Goal: Information Seeking & Learning: Check status

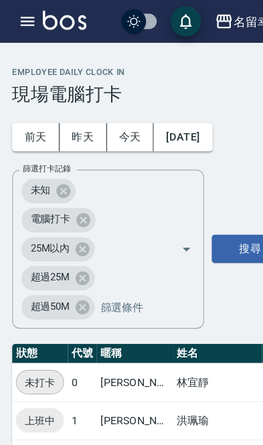
click at [21, 25] on icon "button" at bounding box center [24, 19] width 16 height 16
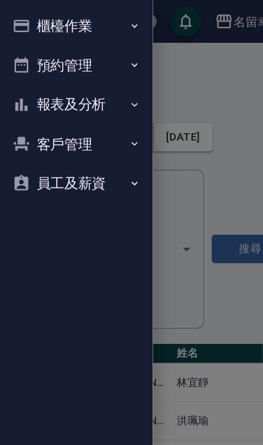
click at [26, 28] on icon "button" at bounding box center [19, 23] width 16 height 16
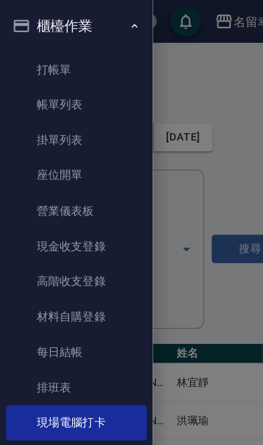
click at [27, 93] on link "帳單列表" at bounding box center [66, 91] width 123 height 31
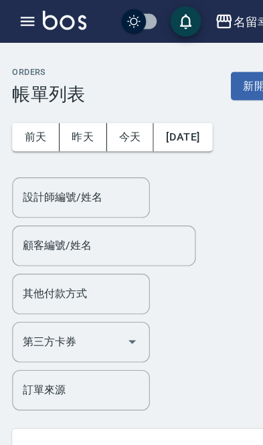
click at [160, 118] on button "[DATE]" at bounding box center [159, 120] width 51 height 25
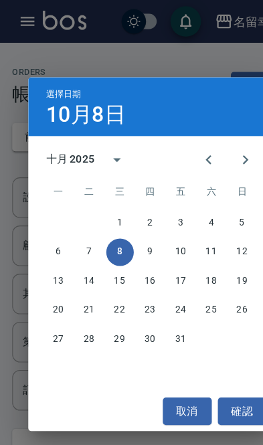
click at [45, 86] on span "選擇日期" at bounding box center [56, 82] width 30 height 9
click at [59, 146] on div "十月 2025" at bounding box center [62, 139] width 42 height 14
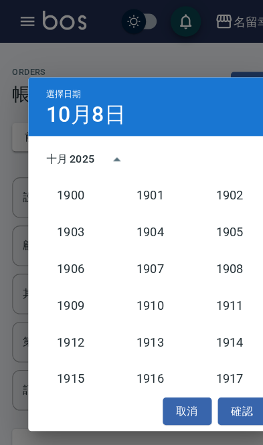
scroll to position [1239, 0]
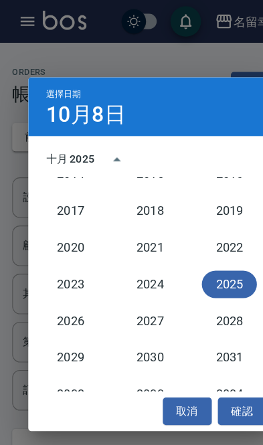
click at [74, 138] on div "十月 2025" at bounding box center [62, 139] width 42 height 14
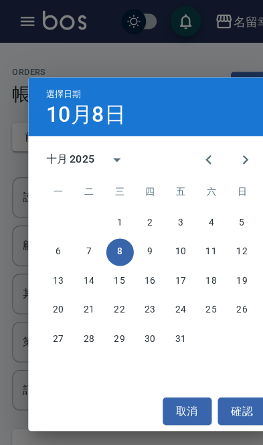
click at [74, 148] on div "十月 2025" at bounding box center [80, 140] width 78 height 32
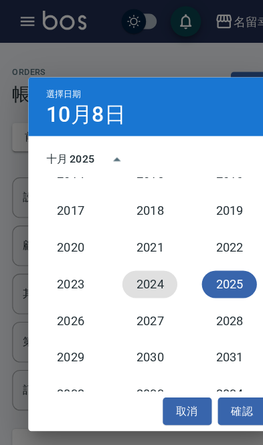
click at [129, 249] on button "2024" at bounding box center [131, 249] width 48 height 24
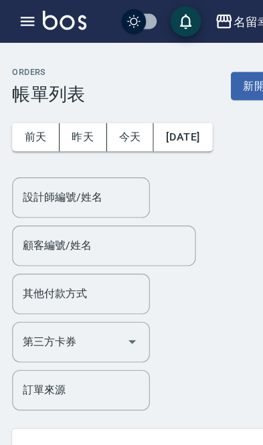
click at [145, 116] on button "[DATE]" at bounding box center [159, 120] width 51 height 25
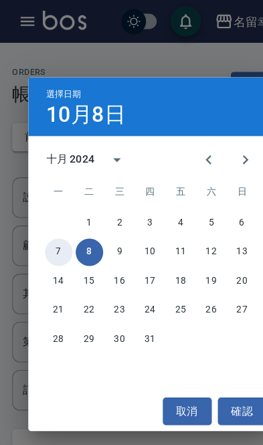
click at [49, 217] on button "7" at bounding box center [51, 221] width 24 height 24
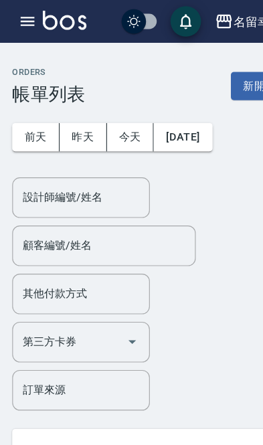
click at [46, 181] on input "設計師編號/姓名" at bounding box center [71, 172] width 108 height 23
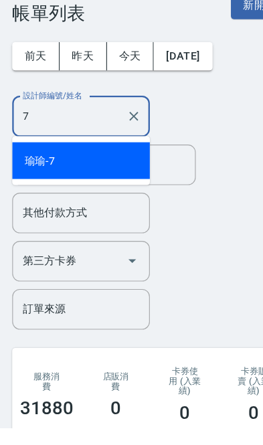
type input "[PERSON_NAME]-7"
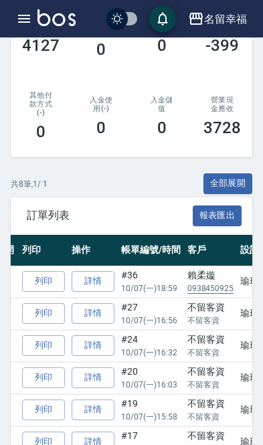
scroll to position [465, 0]
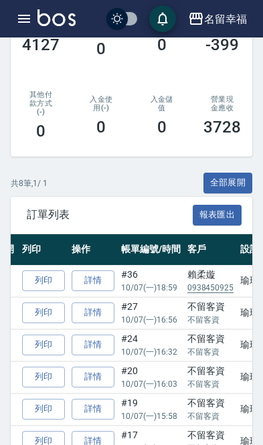
click at [211, 444] on html "名留幸福 登出 櫃檯作業 打帳單 帳單列表 掛單列表 座位開單 營業儀表板 現金收支登錄 高階收支登錄 材料自購登錄 每日結帳 排班表 現場電腦打卡 預約管理…" at bounding box center [131, 55] width 263 height 1040
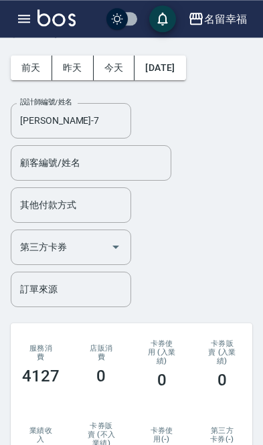
click at [15, 19] on button "button" at bounding box center [24, 18] width 27 height 27
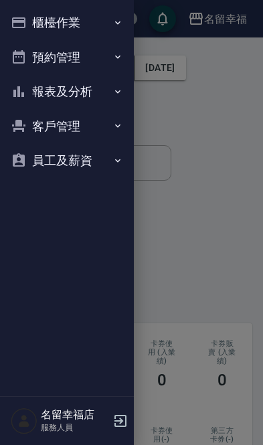
scroll to position [68, 0]
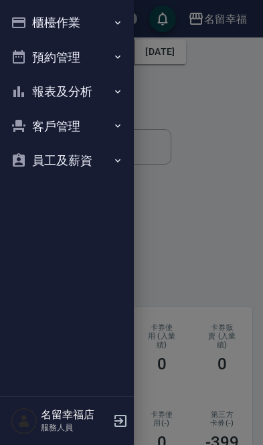
click at [28, 125] on button "客戶管理" at bounding box center [66, 126] width 123 height 35
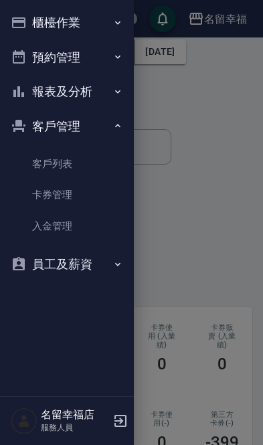
click at [39, 152] on link "客戶列表" at bounding box center [66, 163] width 123 height 31
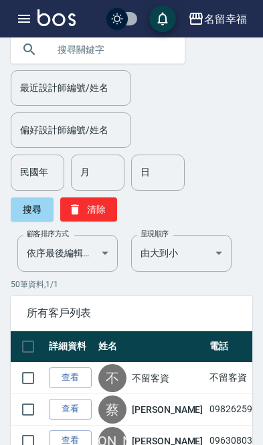
click at [66, 47] on input "text" at bounding box center [111, 49] width 126 height 36
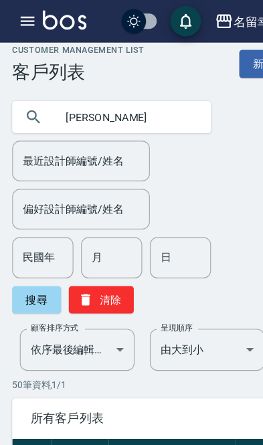
type input "[PERSON_NAME]"
click at [25, 261] on button "搜尋" at bounding box center [32, 262] width 43 height 24
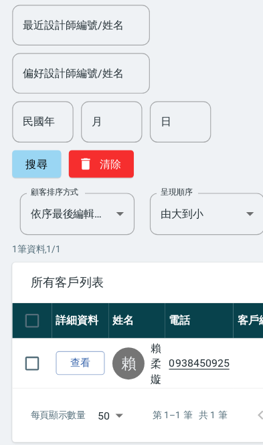
scroll to position [96, 0]
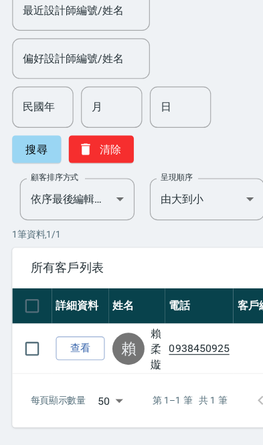
click at [134, 340] on link "賴柔嫙" at bounding box center [136, 360] width 9 height 40
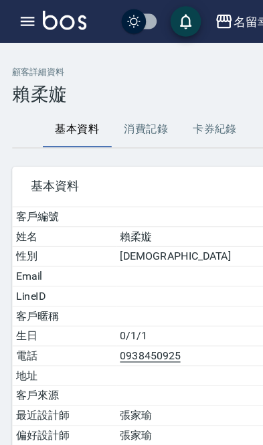
click at [111, 115] on button "消費記錄" at bounding box center [128, 113] width 60 height 32
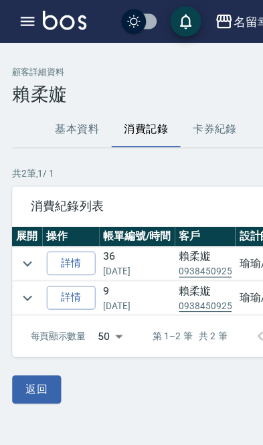
click at [19, 254] on icon "expand row" at bounding box center [24, 261] width 16 height 16
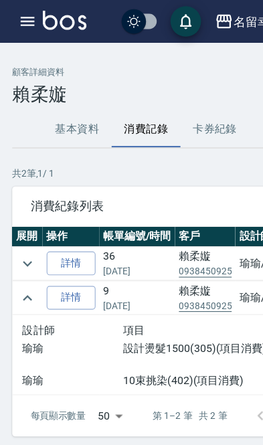
click at [16, 228] on icon "expand row" at bounding box center [24, 231] width 16 height 16
